Goal: Information Seeking & Learning: Learn about a topic

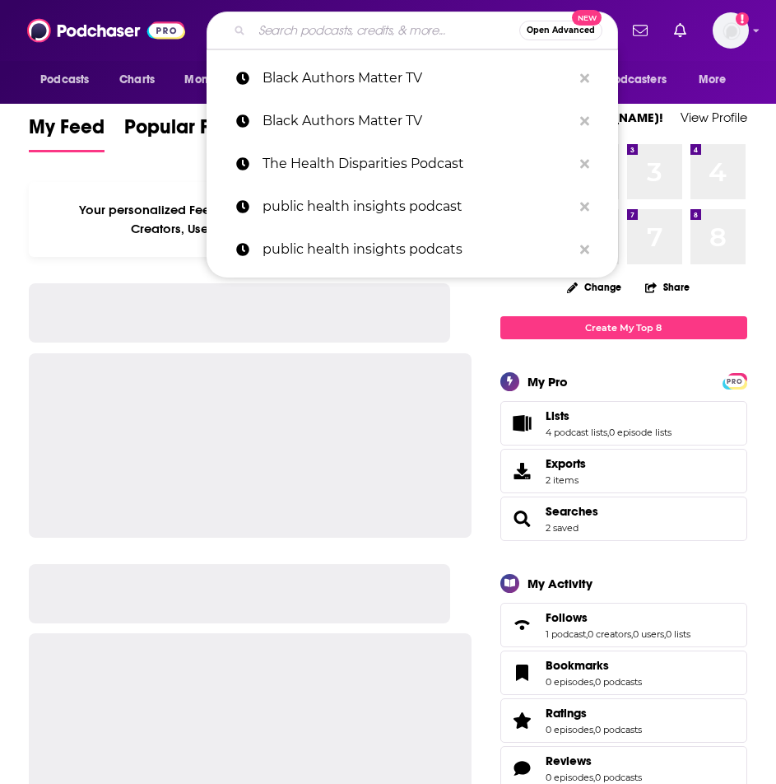
click at [344, 31] on input "Search podcasts, credits, & more..." at bounding box center [386, 30] width 268 height 26
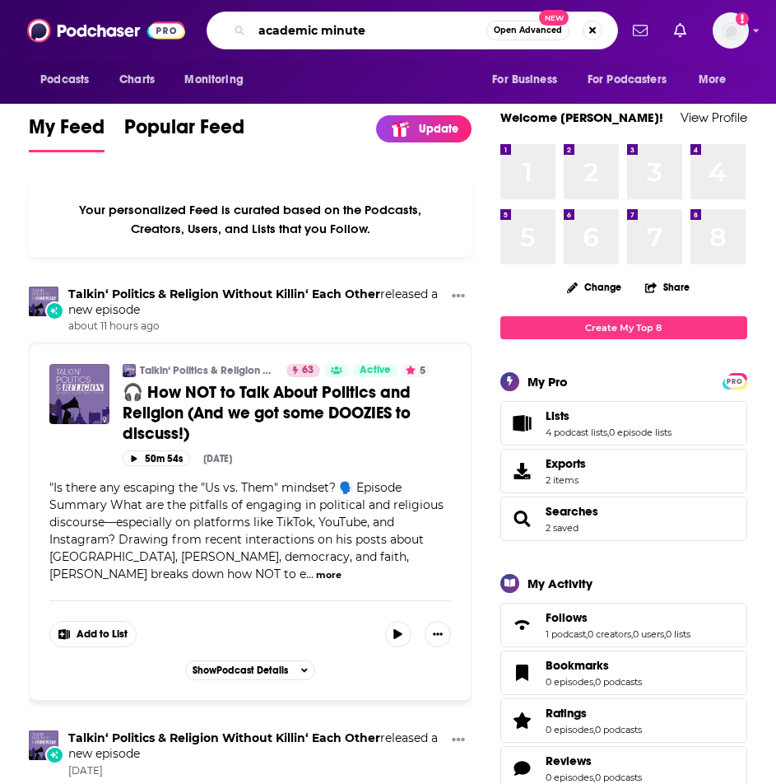
type input "academic minute"
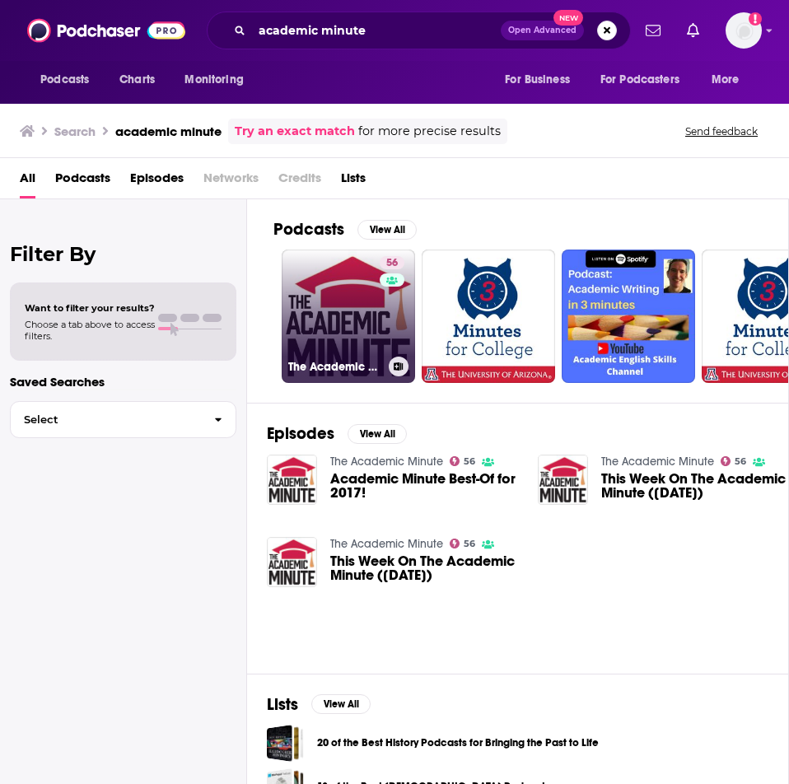
click at [330, 289] on link "56 The Academic Minute" at bounding box center [348, 315] width 133 height 133
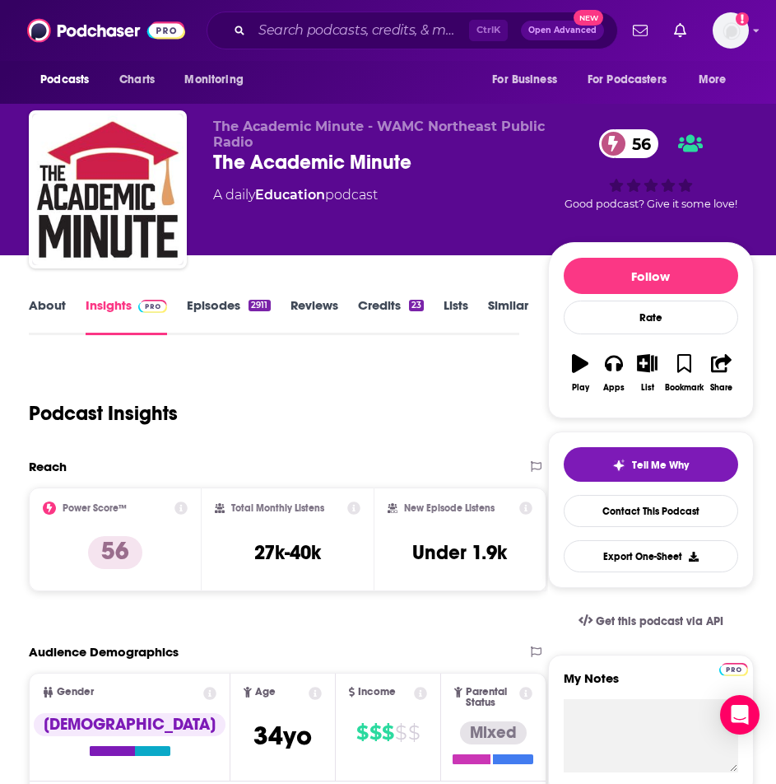
click at [230, 306] on link "Episodes 2911" at bounding box center [228, 316] width 83 height 38
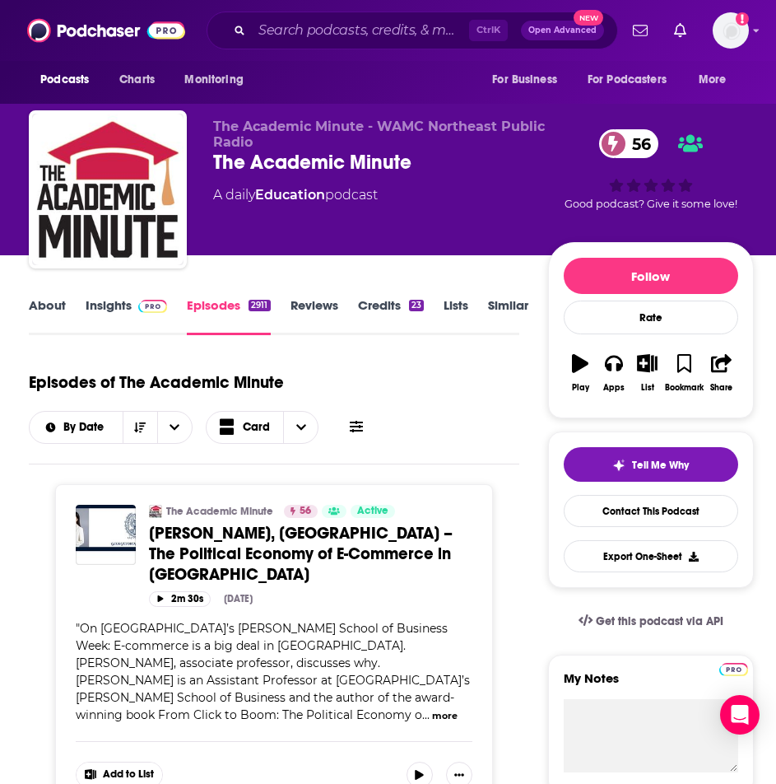
click at [137, 310] on span at bounding box center [149, 305] width 35 height 16
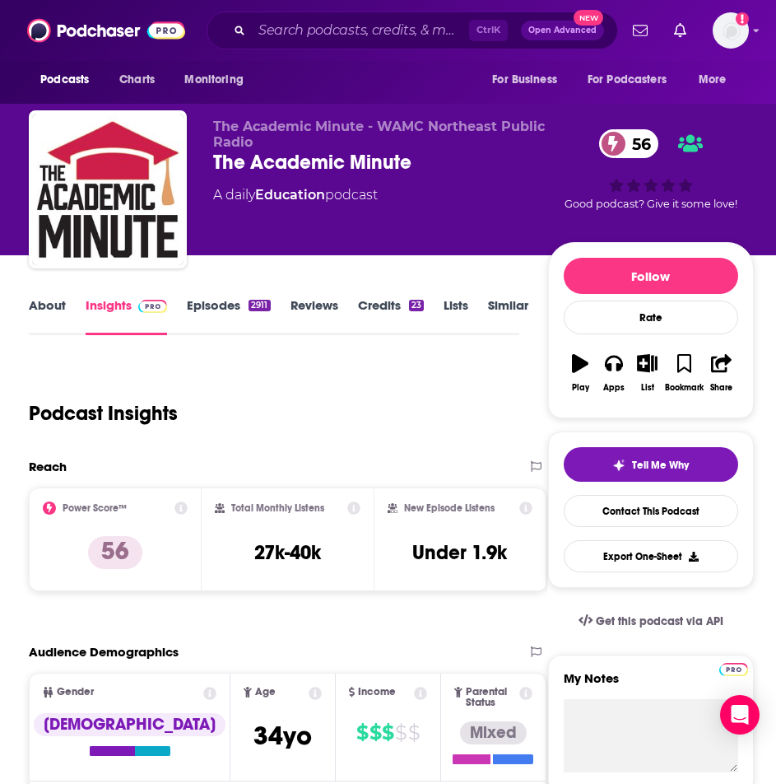
click at [183, 505] on icon at bounding box center [181, 507] width 13 height 13
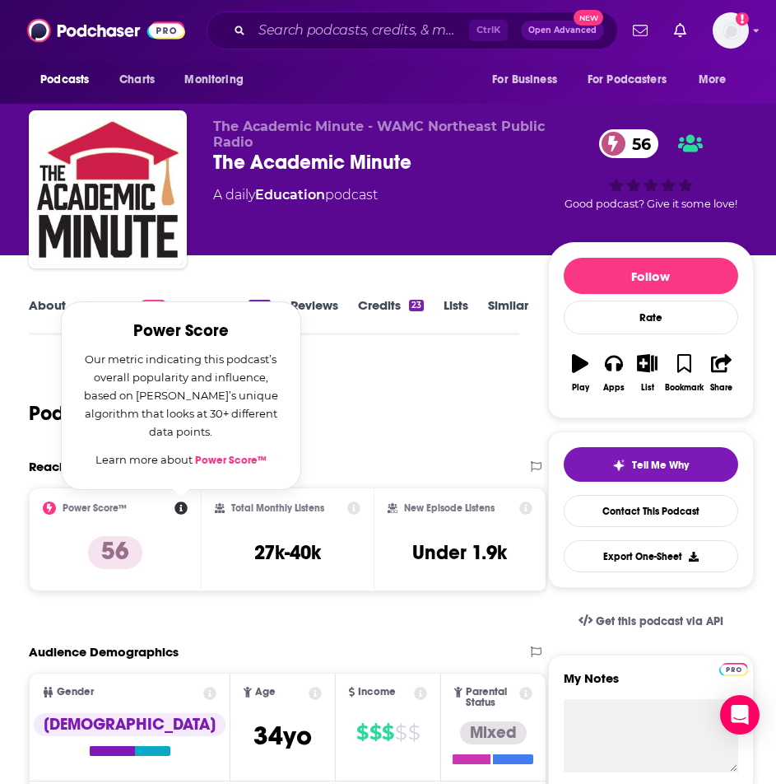
click at [324, 441] on div "Podcast Insights" at bounding box center [268, 403] width 478 height 84
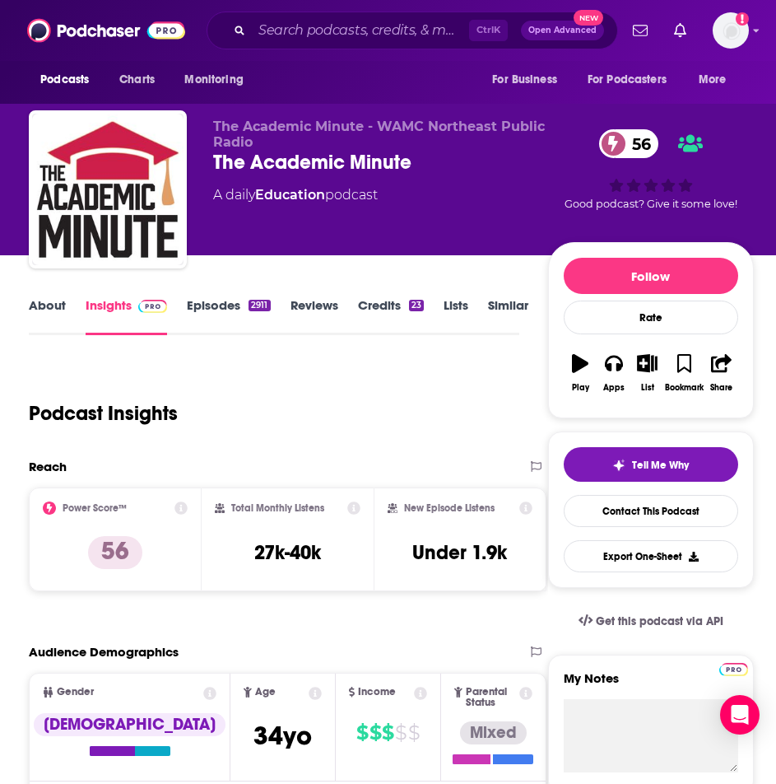
click at [632, 142] on span "56" at bounding box center [638, 143] width 44 height 29
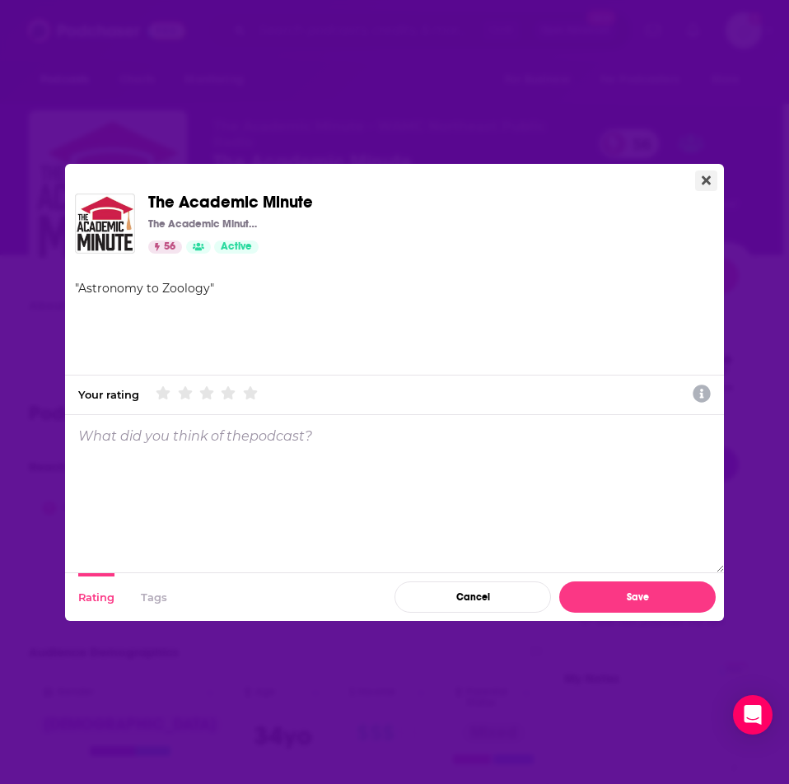
click at [706, 178] on icon "Close" at bounding box center [706, 179] width 9 height 9
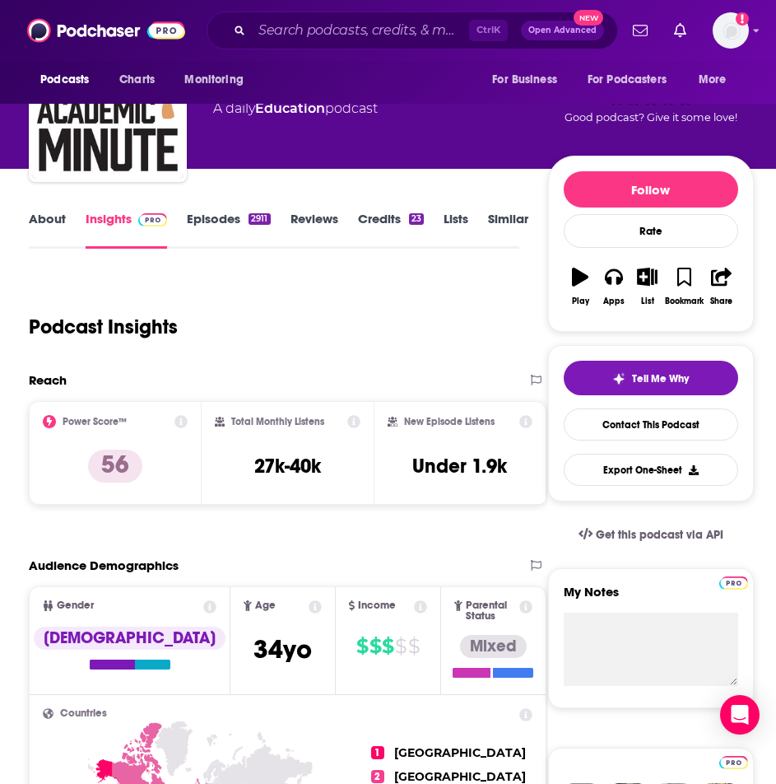
scroll to position [82, 0]
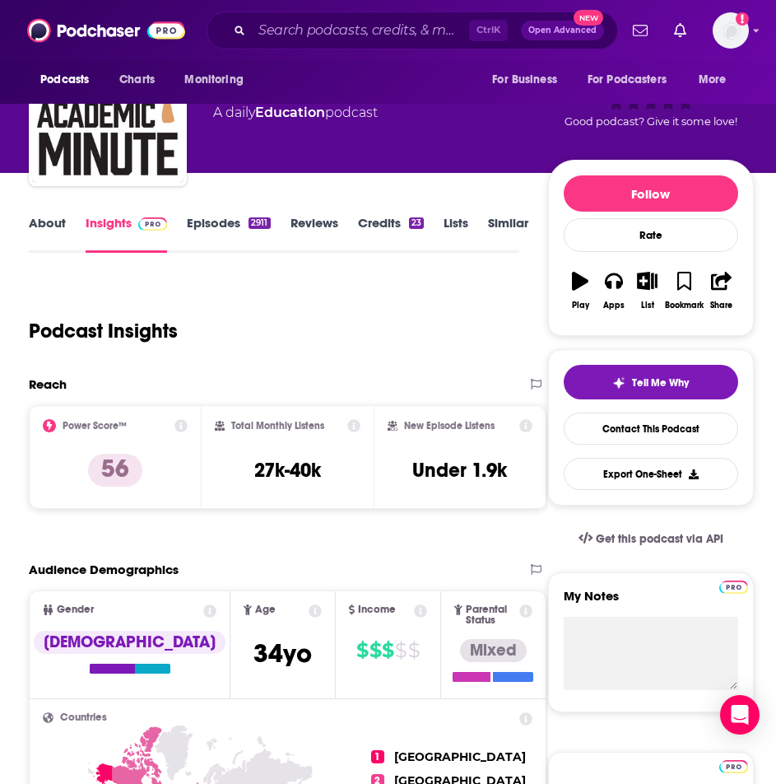
click at [357, 427] on icon at bounding box center [353, 425] width 13 height 13
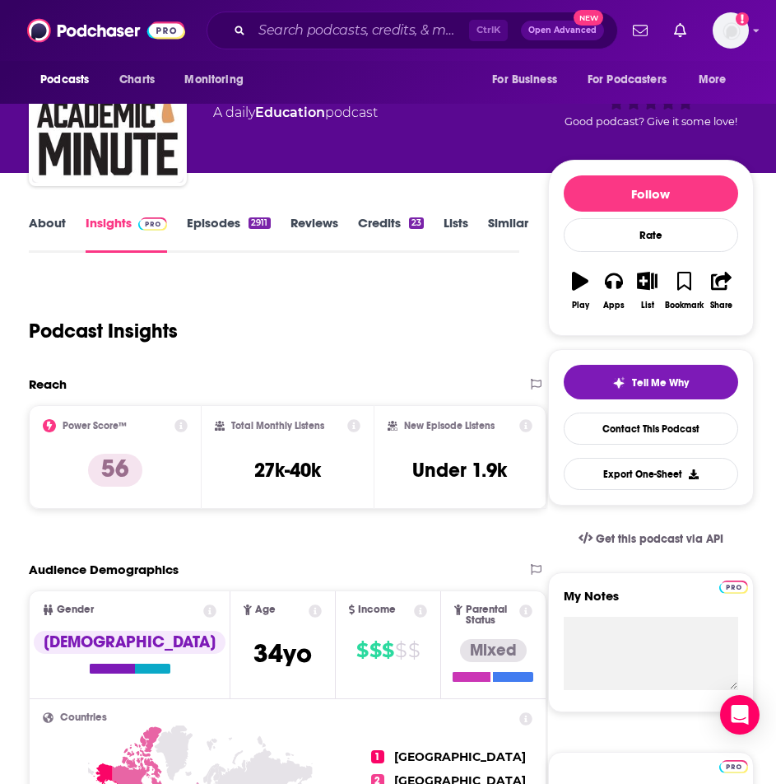
click at [520, 426] on div "New Episode Listens" at bounding box center [460, 425] width 145 height 13
click at [529, 426] on icon at bounding box center [526, 425] width 13 height 13
